Goal: Find specific page/section: Find specific page/section

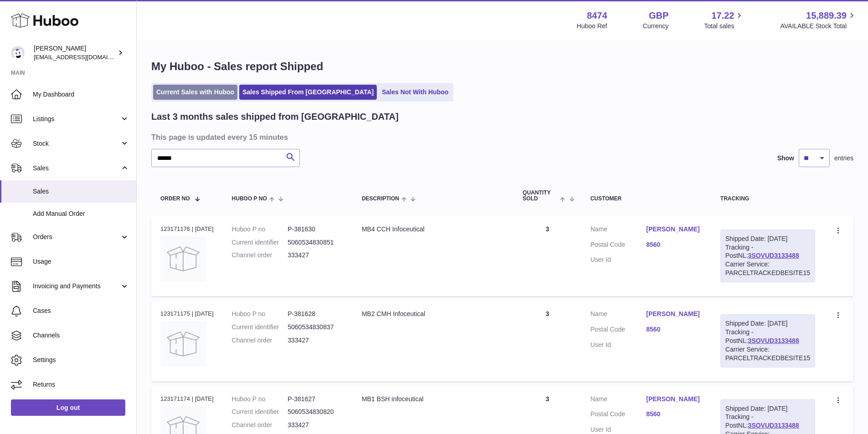
click at [193, 92] on link "Current Sales with Huboo" at bounding box center [195, 92] width 84 height 15
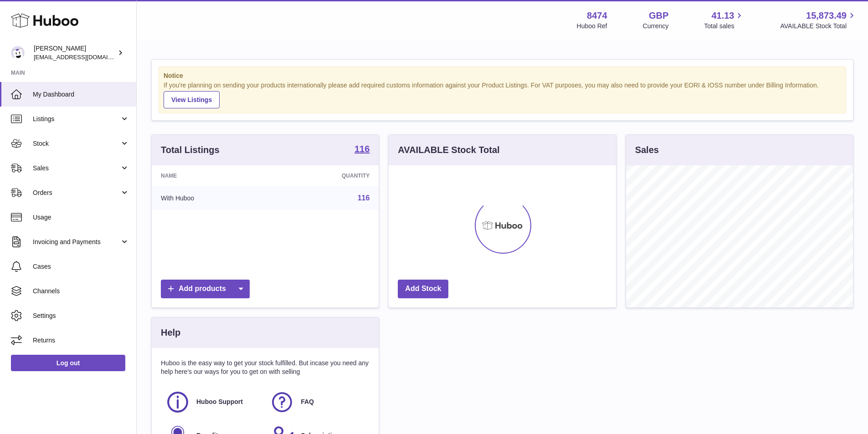
scroll to position [142, 227]
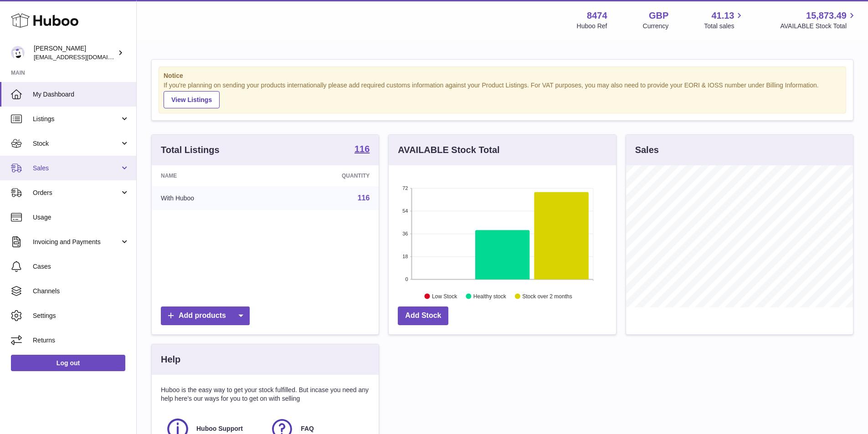
click at [39, 169] on span "Sales" at bounding box center [76, 168] width 87 height 9
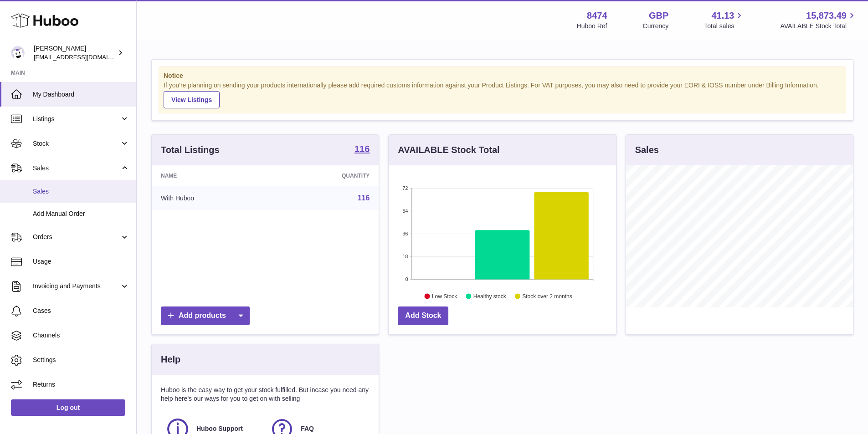
click at [47, 190] on span "Sales" at bounding box center [81, 191] width 97 height 9
